Goal: Transaction & Acquisition: Purchase product/service

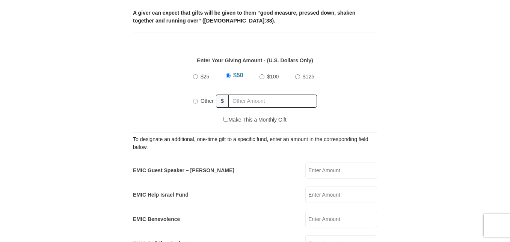
scroll to position [300, 0]
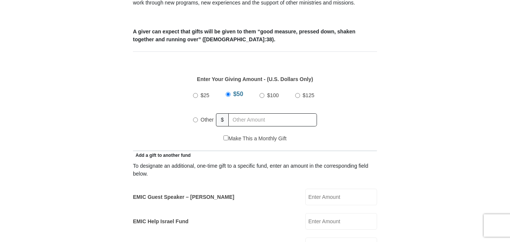
click at [194, 118] on input "Other" at bounding box center [195, 120] width 5 height 5
radio input "true"
drag, startPoint x: 310, startPoint y: 188, endPoint x: 314, endPoint y: 186, distance: 4.8
click at [309, 189] on input "EMIC Guest Speaker – [PERSON_NAME]" at bounding box center [341, 197] width 72 height 17
type input "10.00"
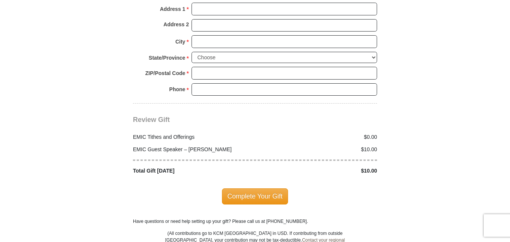
scroll to position [751, 0]
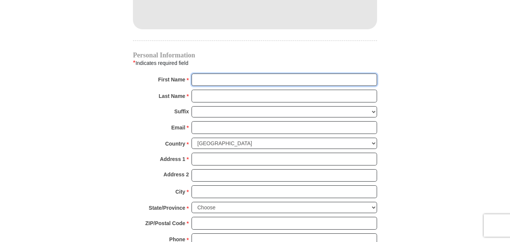
click at [196, 74] on input "First Name *" at bounding box center [285, 80] width 186 height 13
type input "[PERSON_NAME]"
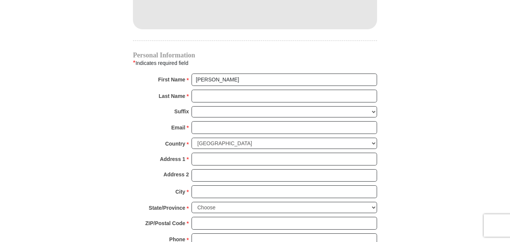
type input "10.00"
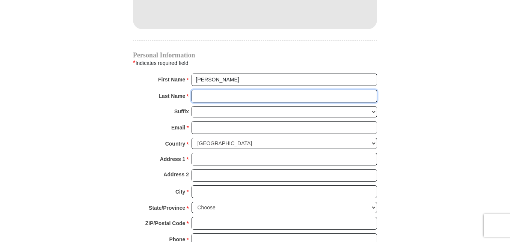
type input "[PERSON_NAME]"
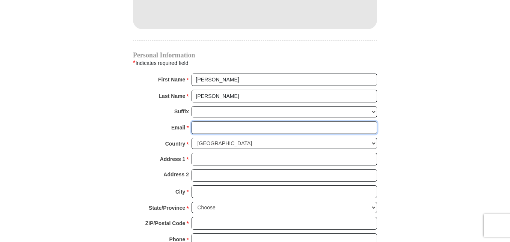
type input "[EMAIL_ADDRESS][DOMAIN_NAME]"
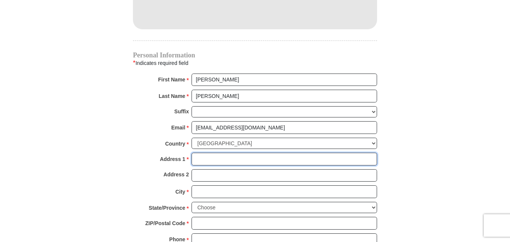
type input "[STREET_ADDRESS][PERSON_NAME]"
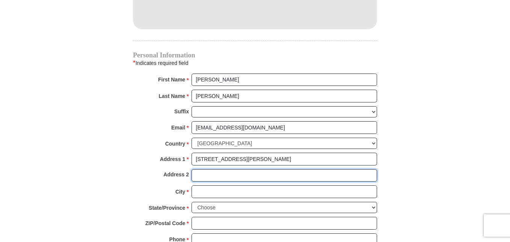
type input "[STREET_ADDRESS][PERSON_NAME]"
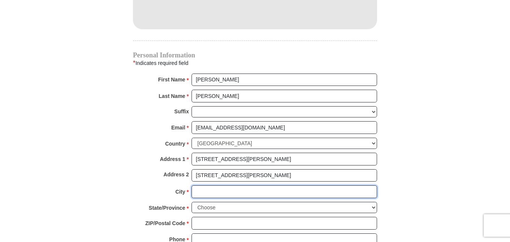
type input "[PERSON_NAME], [GEOGRAPHIC_DATA]"
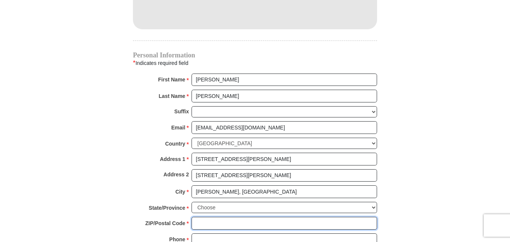
type input "78634"
type input "5128461250"
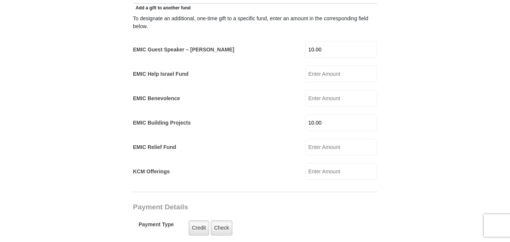
scroll to position [451, 0]
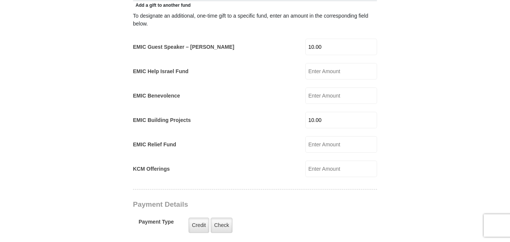
click at [329, 112] on input "10.00" at bounding box center [341, 120] width 72 height 17
type input "1"
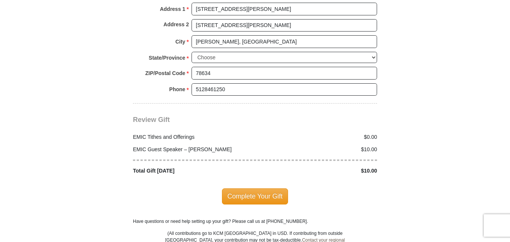
scroll to position [751, 0]
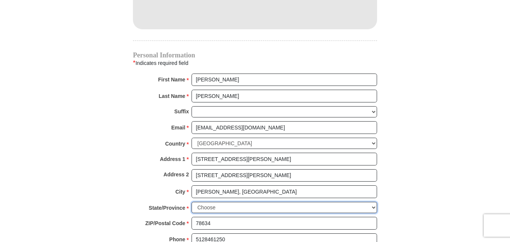
click at [374, 202] on select "Choose [US_STATE] [US_STATE] [US_STATE] [US_STATE] [US_STATE] Armed Forces Amer…" at bounding box center [285, 208] width 186 height 12
select select "[GEOGRAPHIC_DATA]"
click at [192, 202] on select "Choose [US_STATE] [US_STATE] [US_STATE] [US_STATE] [US_STATE] Armed Forces Amer…" at bounding box center [285, 208] width 186 height 12
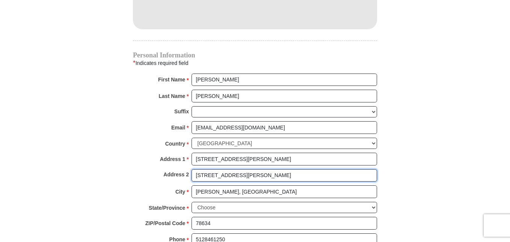
click at [241, 169] on input "[STREET_ADDRESS][PERSON_NAME]" at bounding box center [285, 175] width 186 height 13
type input "1"
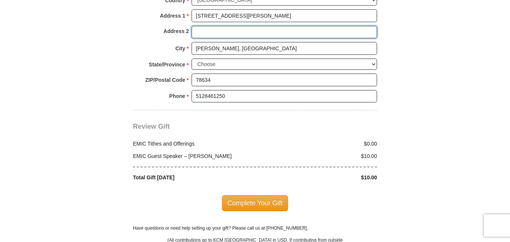
scroll to position [901, 0]
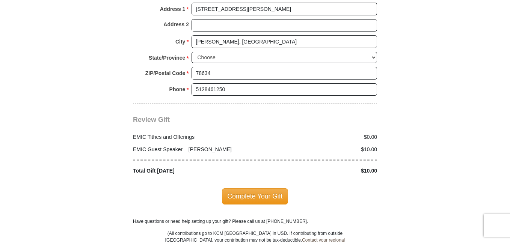
click at [250, 189] on span "Complete Your Gift" at bounding box center [255, 197] width 66 height 16
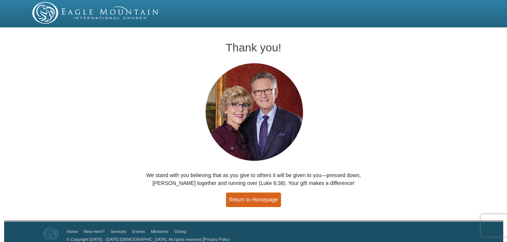
click at [256, 196] on link "Return to Homepage" at bounding box center [254, 200] width 56 height 15
